Goal: Information Seeking & Learning: Learn about a topic

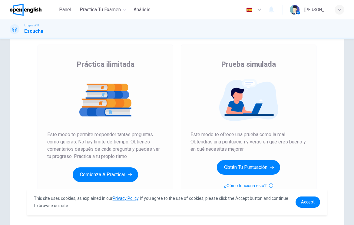
scroll to position [31, 0]
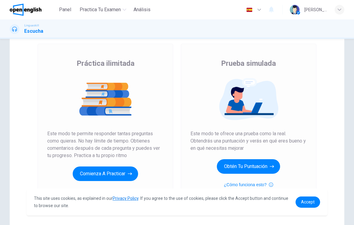
click at [139, 176] on div "Práctica ilimitada Este modo te permite responder tantas preguntas como quieras…" at bounding box center [105, 119] width 116 height 122
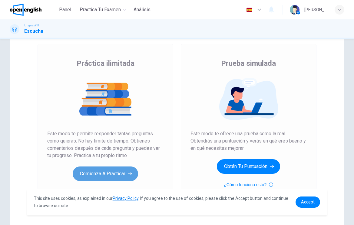
click at [120, 173] on button "Comienza a practicar" at bounding box center [105, 173] width 65 height 15
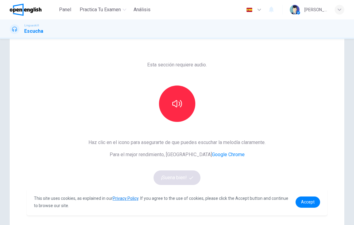
scroll to position [15, 0]
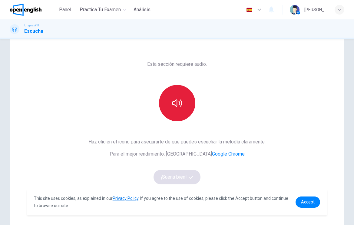
click at [170, 112] on button "button" at bounding box center [177, 103] width 36 height 36
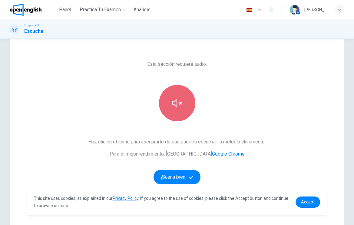
click at [176, 103] on icon "button" at bounding box center [177, 102] width 10 height 7
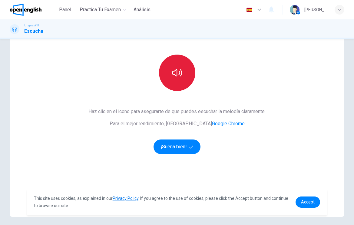
scroll to position [45, 0]
click at [308, 203] on span "Accept" at bounding box center [308, 201] width 14 height 5
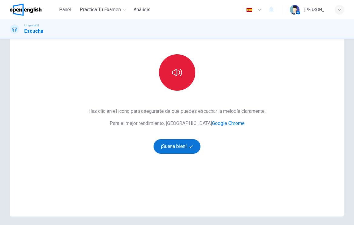
click at [184, 147] on button "¡Suena bien!" at bounding box center [176, 146] width 47 height 15
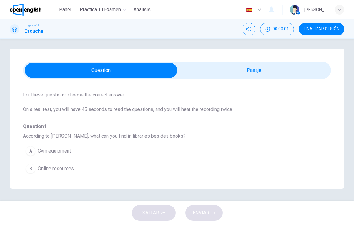
scroll to position [28, 0]
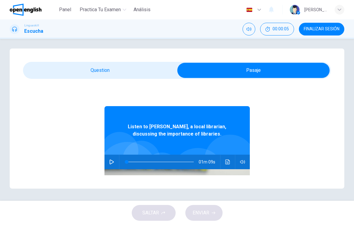
click at [108, 163] on button "button" at bounding box center [112, 161] width 10 height 15
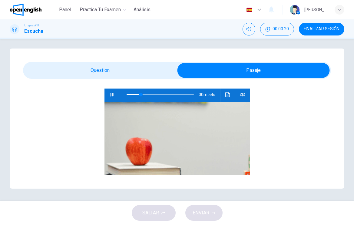
scroll to position [108, 0]
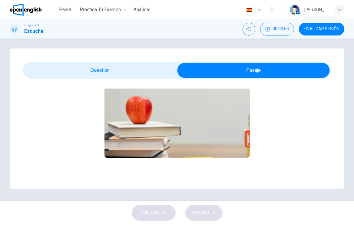
type input "**"
click at [314, 29] on span "FINALIZAR SESIÓN" at bounding box center [322, 29] width 36 height 5
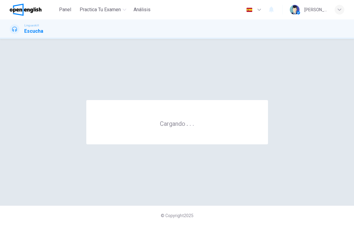
scroll to position [0, 0]
